Goal: Information Seeking & Learning: Learn about a topic

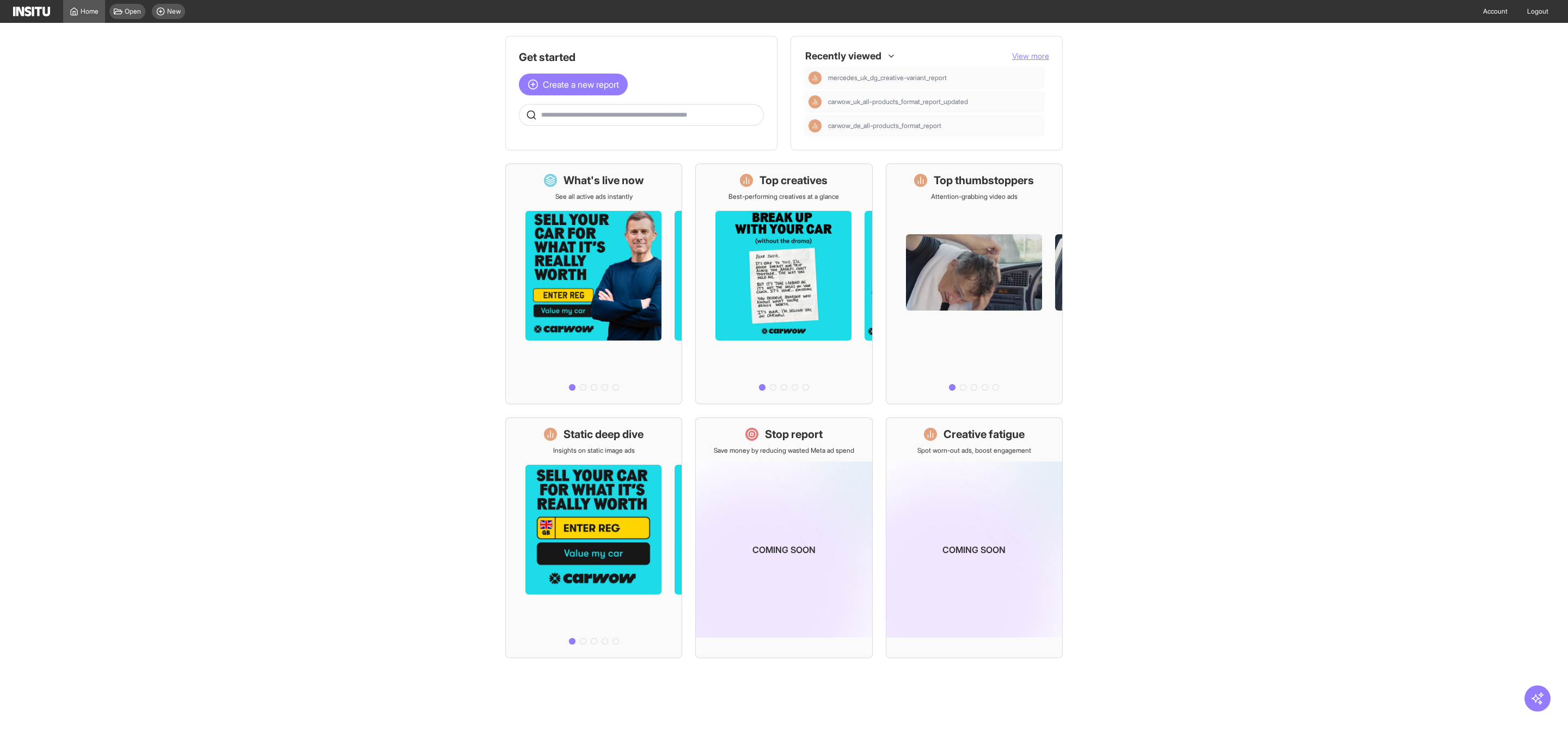
click at [38, 14] on img at bounding box center [31, 12] width 37 height 10
click at [1034, 57] on span "View more" at bounding box center [1030, 56] width 37 height 9
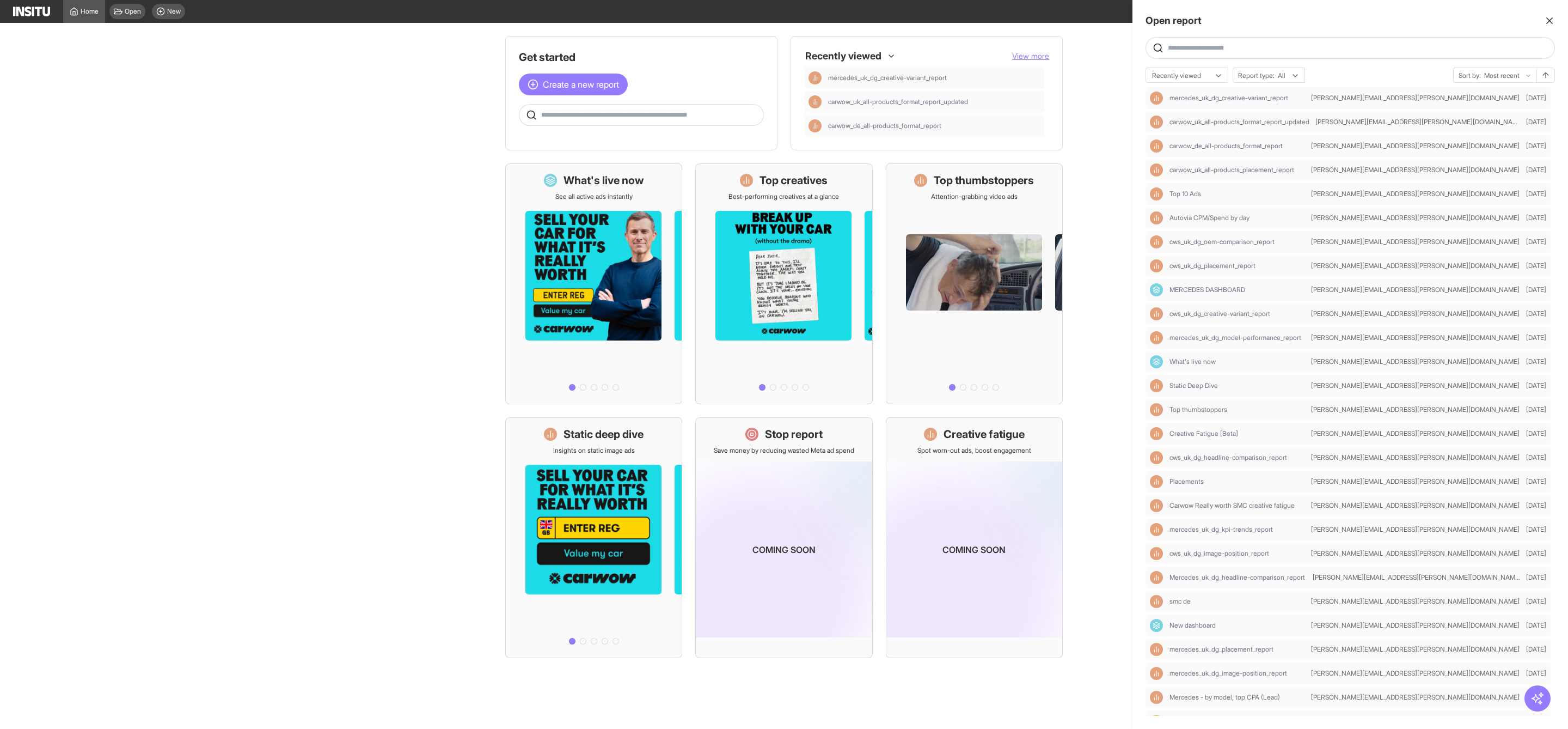
click at [1222, 49] on input "text" at bounding box center [1359, 48] width 382 height 8
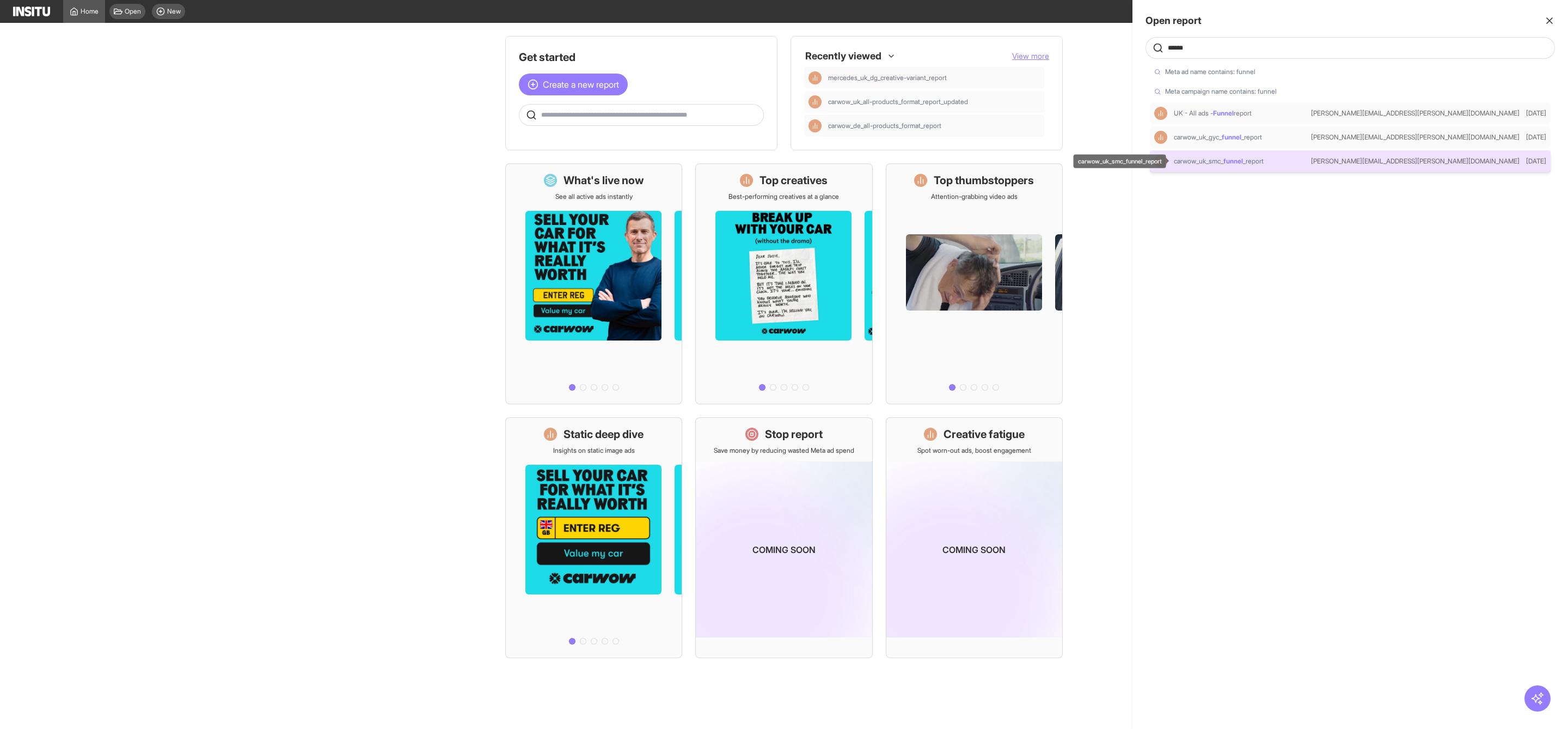
type input "******"
click at [1243, 159] on strong "funnel" at bounding box center [1233, 161] width 20 height 8
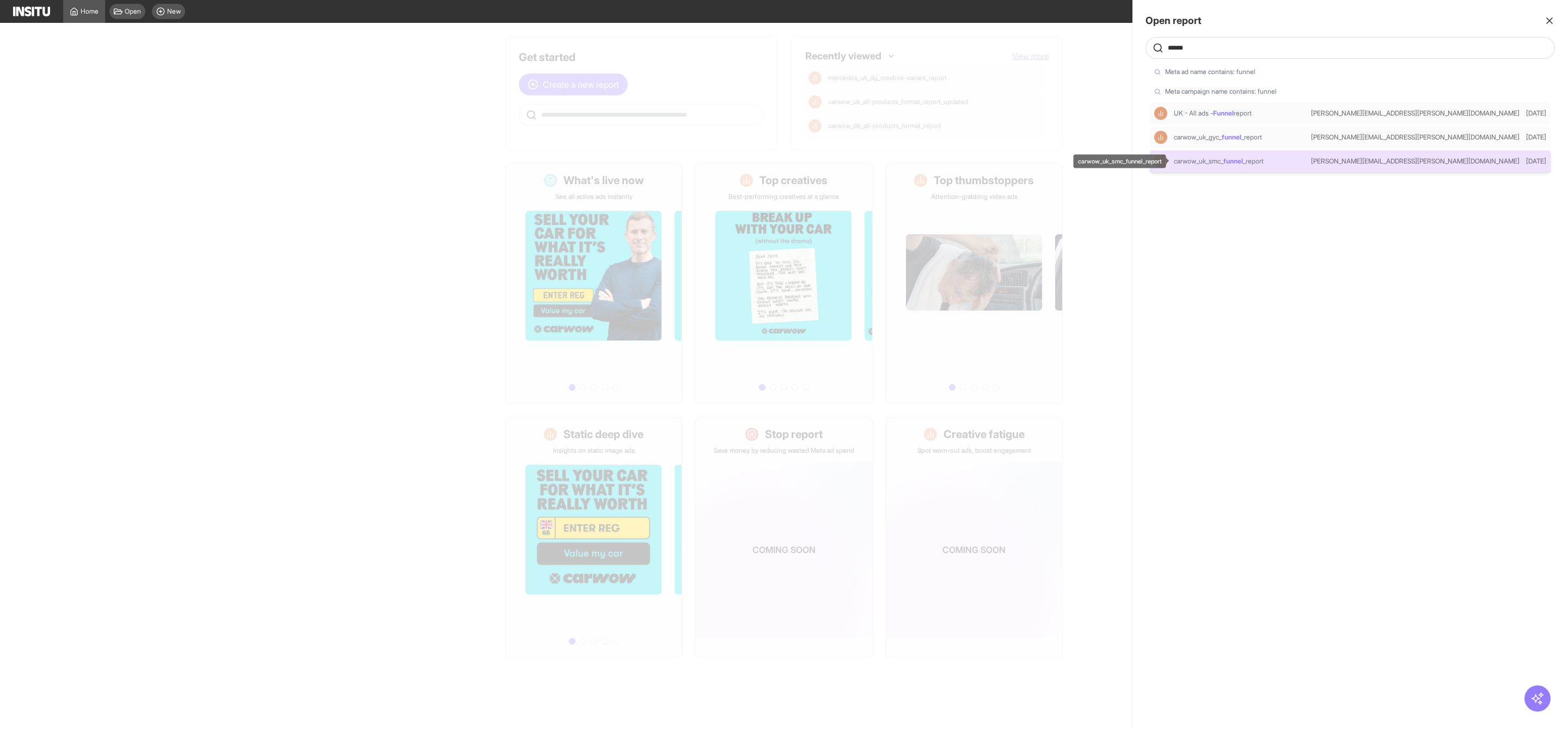
select select "**"
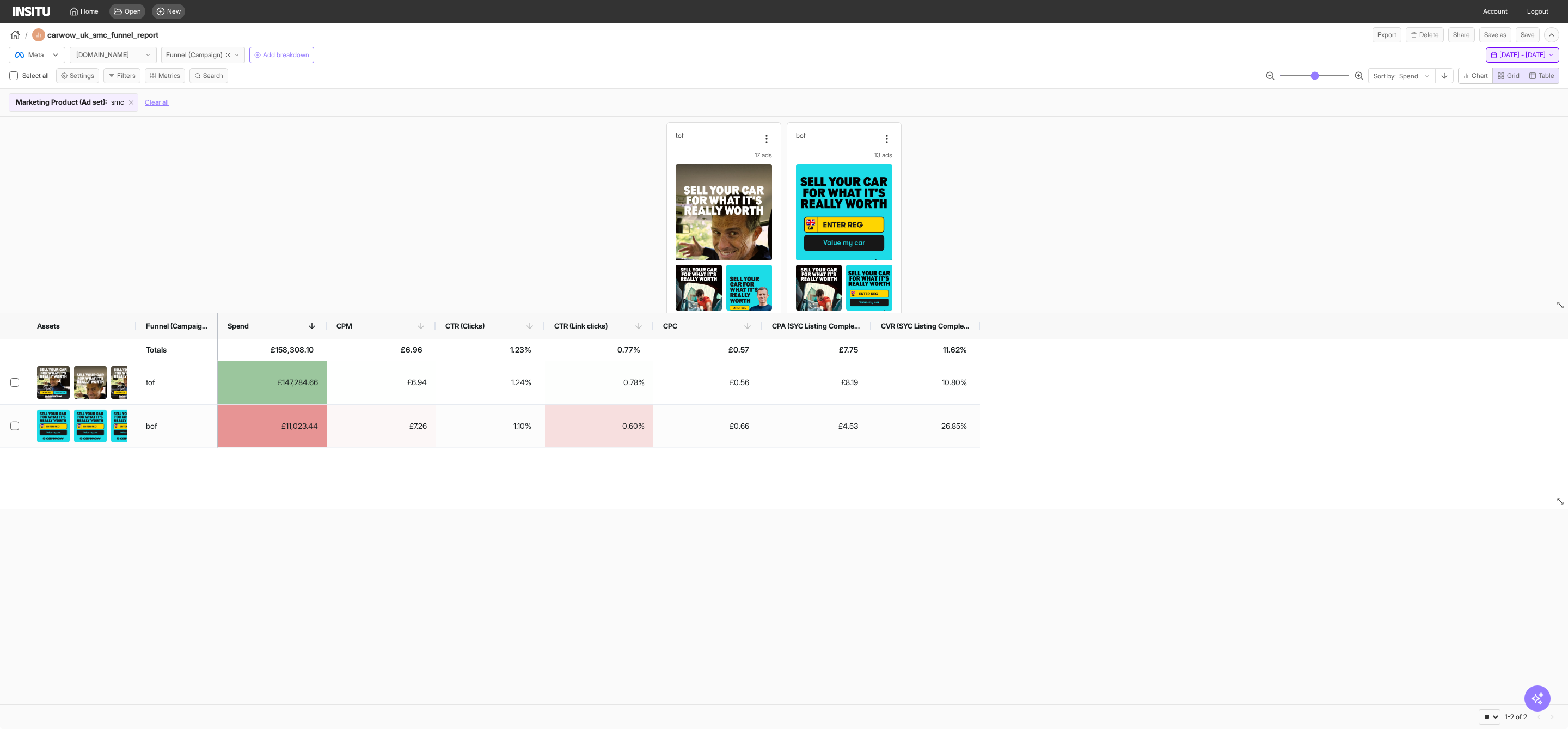
click at [1527, 53] on span "[DATE] - [DATE]" at bounding box center [1523, 55] width 46 height 8
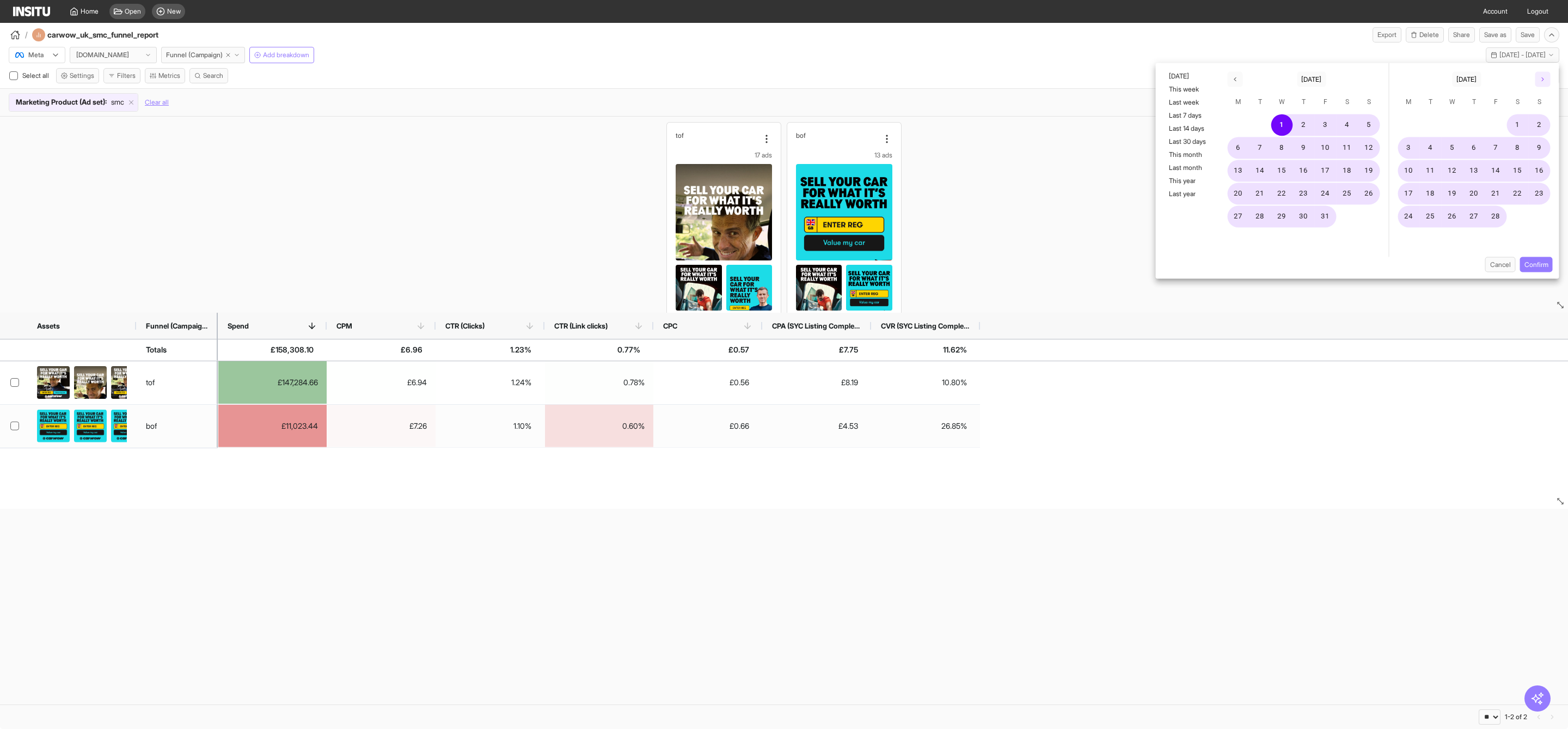
click at [1538, 81] on button "button" at bounding box center [1543, 80] width 15 height 15
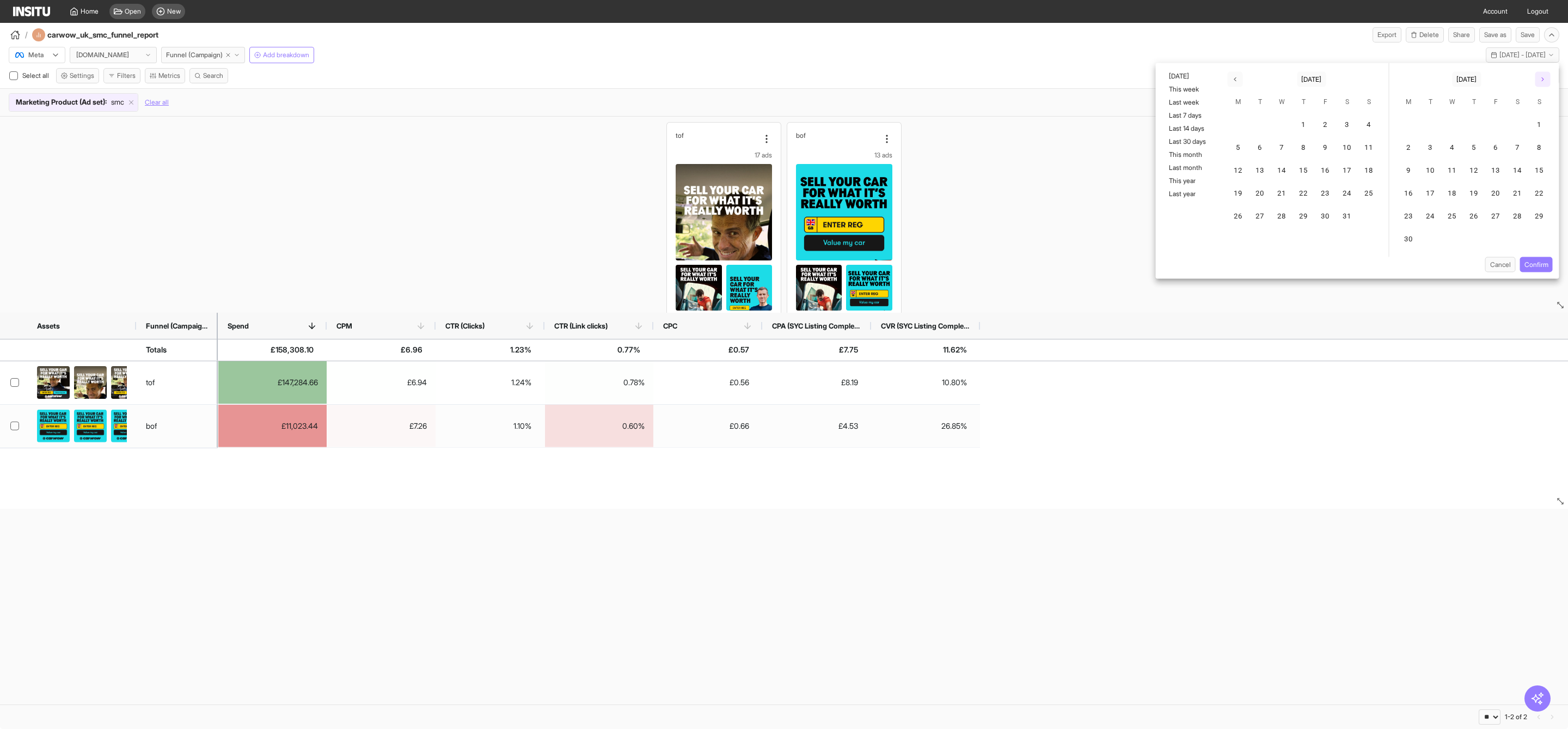
click at [1538, 81] on button "button" at bounding box center [1543, 80] width 15 height 15
click at [1255, 127] on button "1" at bounding box center [1260, 125] width 22 height 22
click at [1542, 207] on button "31" at bounding box center [1540, 217] width 22 height 22
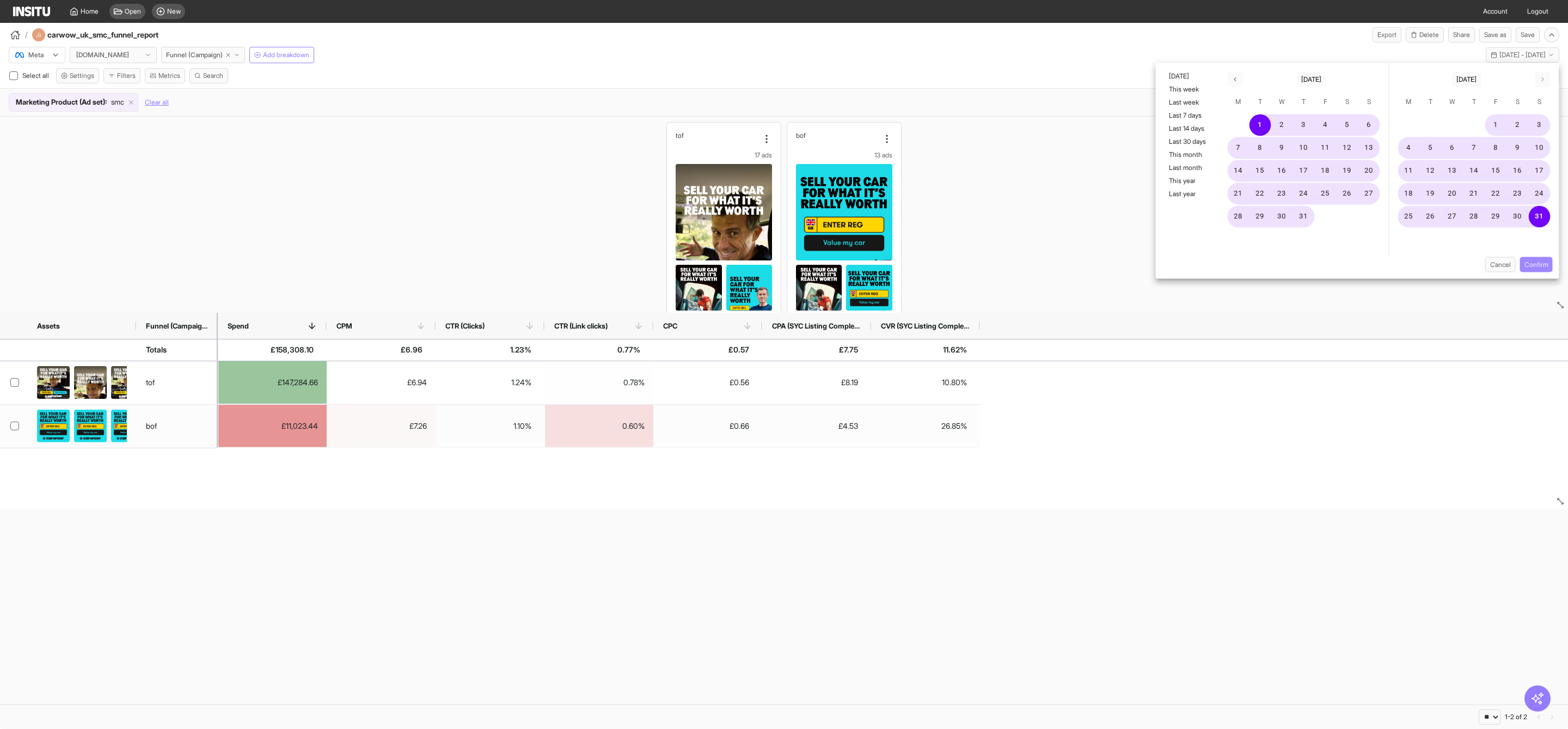
click at [1538, 267] on button "Confirm" at bounding box center [1537, 265] width 33 height 15
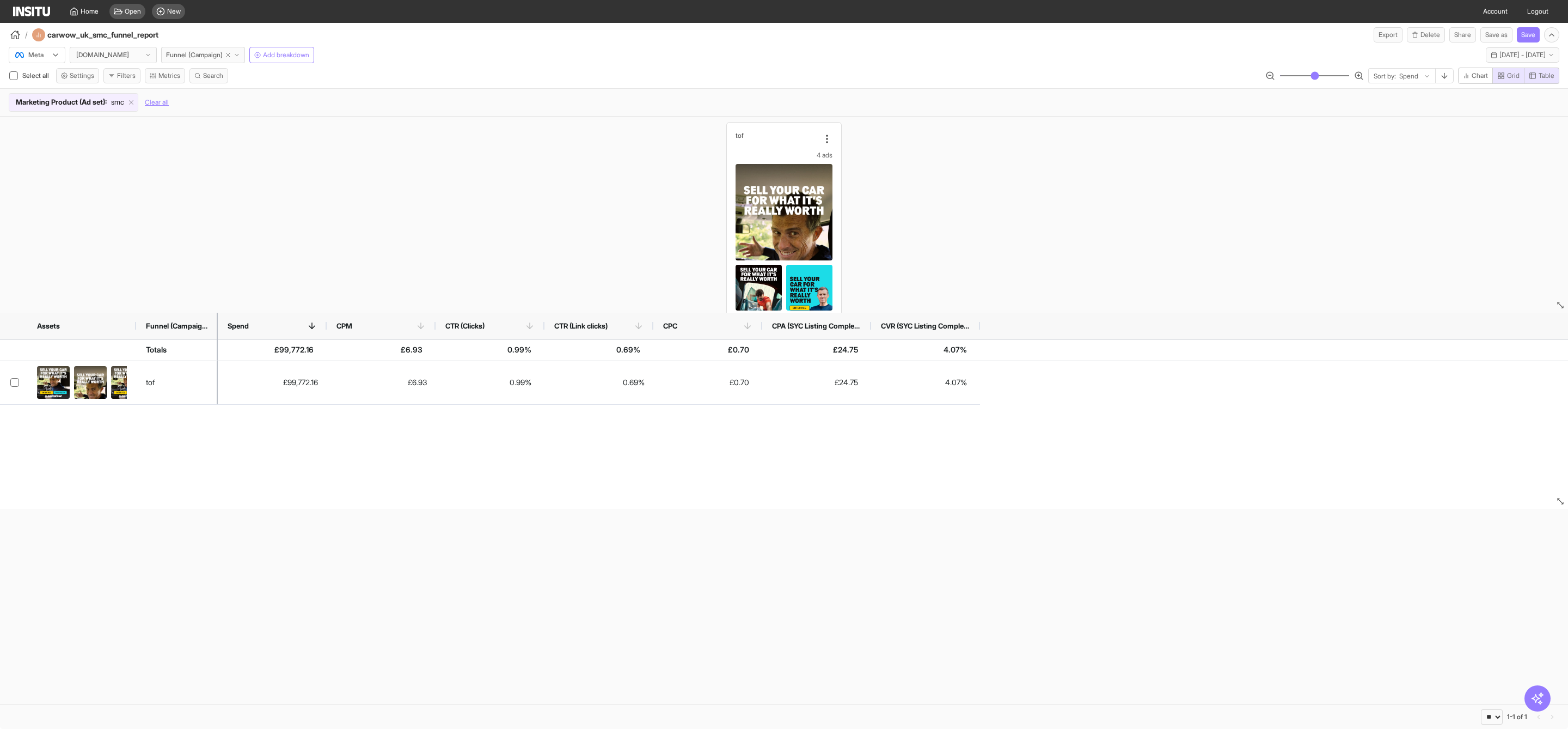
click at [978, 208] on div "tof 4 ads" at bounding box center [784, 244] width 1568 height 256
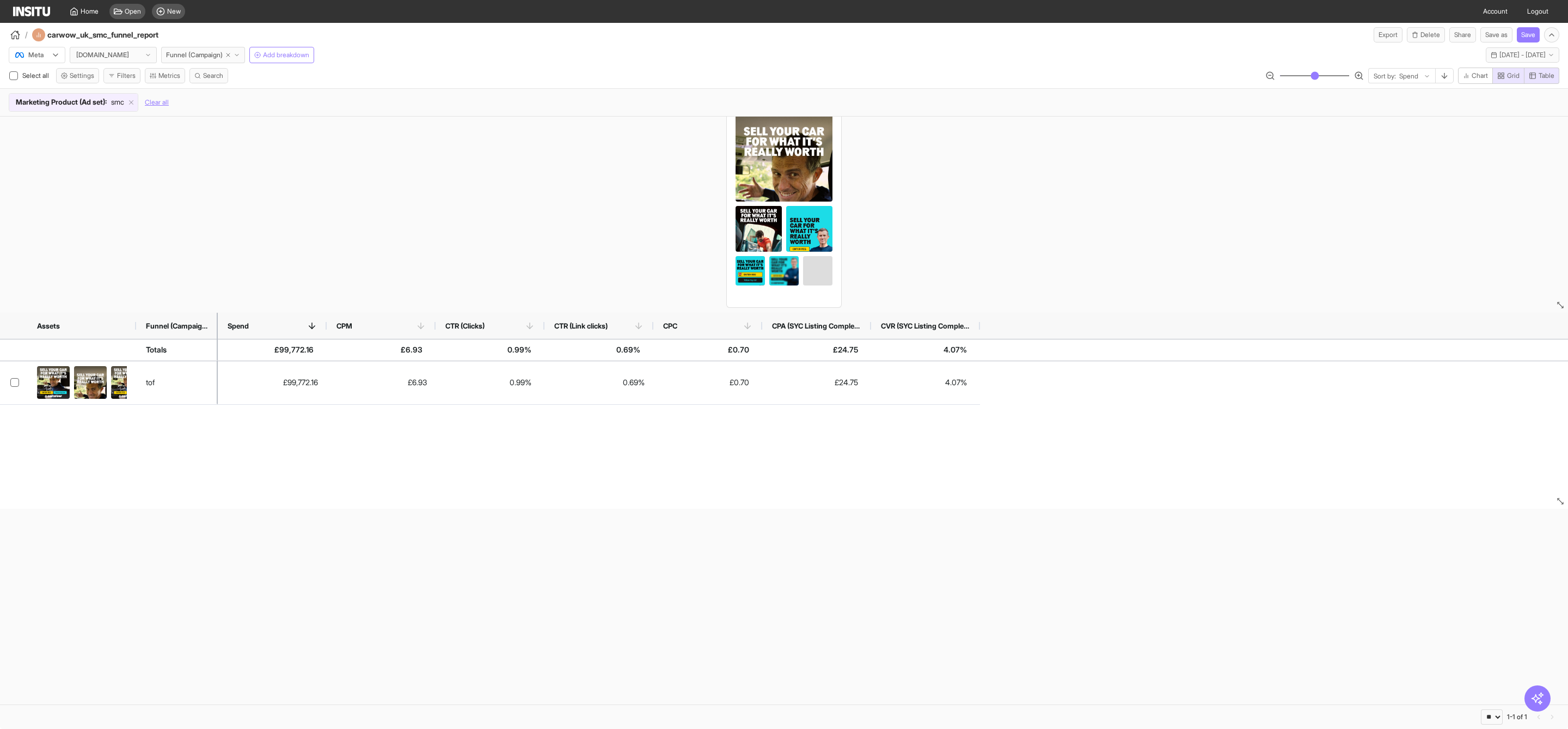
click at [1253, 483] on div "tof £99,772.16 £6.93 0.99% 0.69% £0.70 £24.75 4.07%" at bounding box center [784, 435] width 1568 height 147
